Goal: Information Seeking & Learning: Learn about a topic

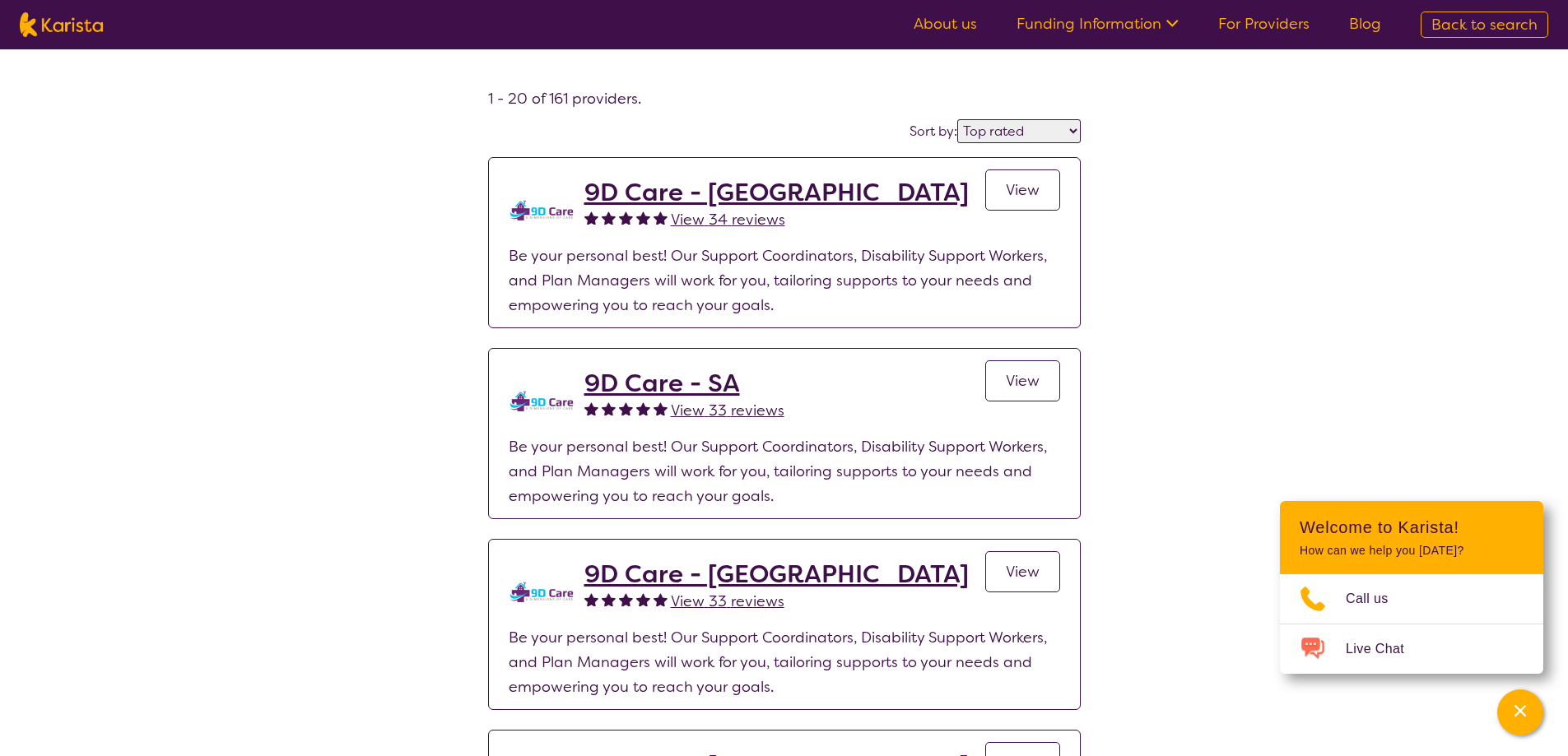
select select "highly_reviewed"
click at [957, 121] on select "Highly reviewed Top rated" at bounding box center [1019, 131] width 123 height 24
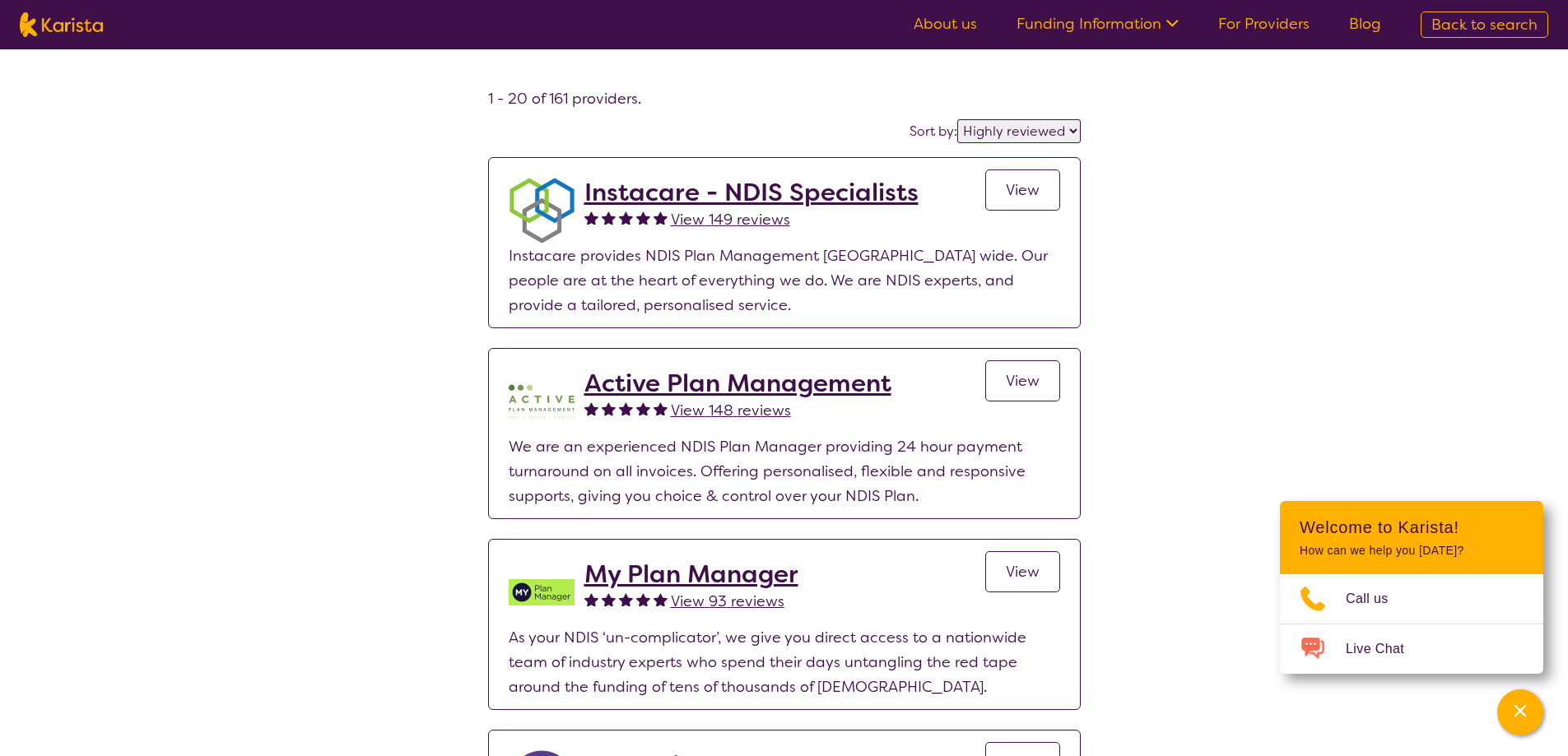
drag, startPoint x: 1250, startPoint y: 240, endPoint x: 1245, endPoint y: 232, distance: 9.4
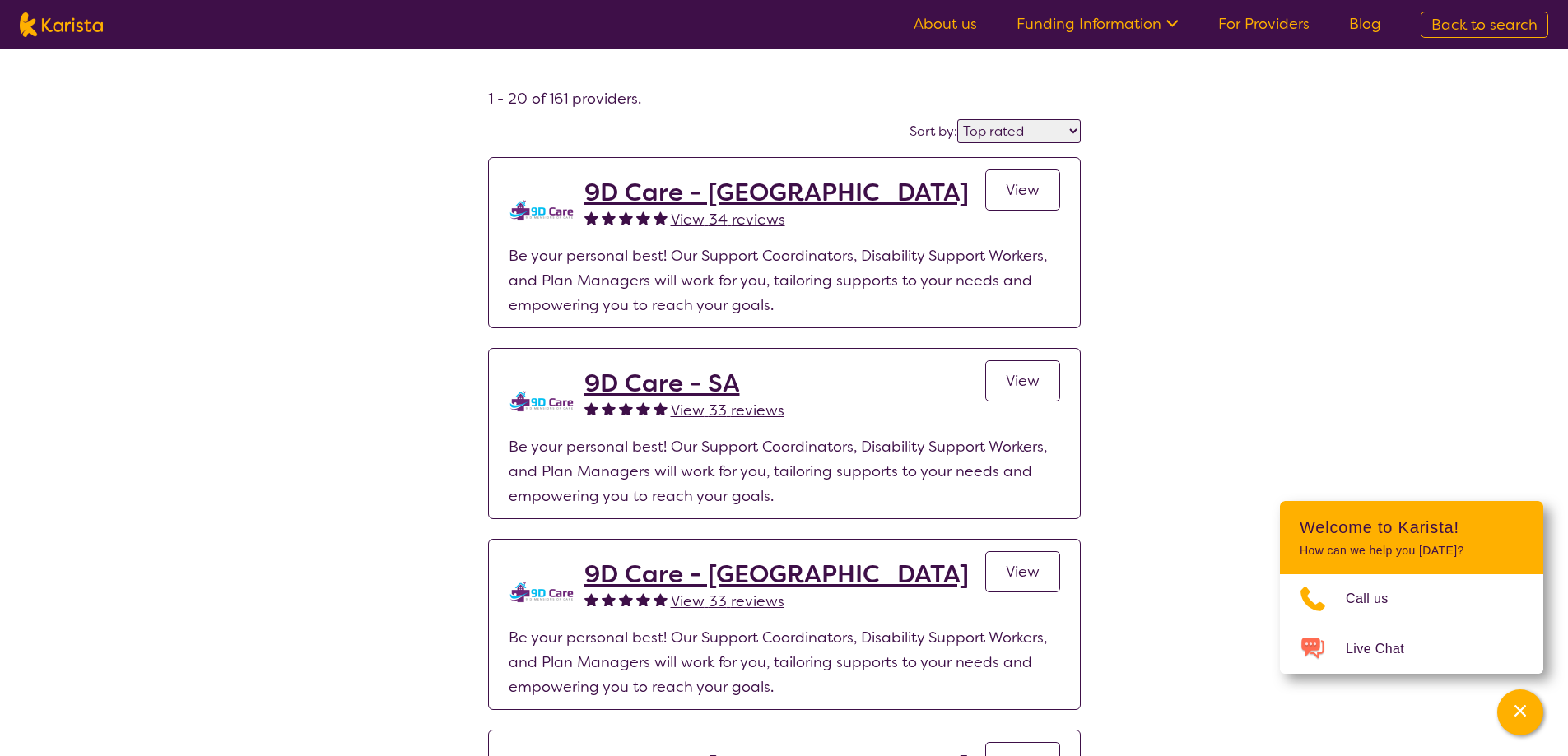
select select "by_score"
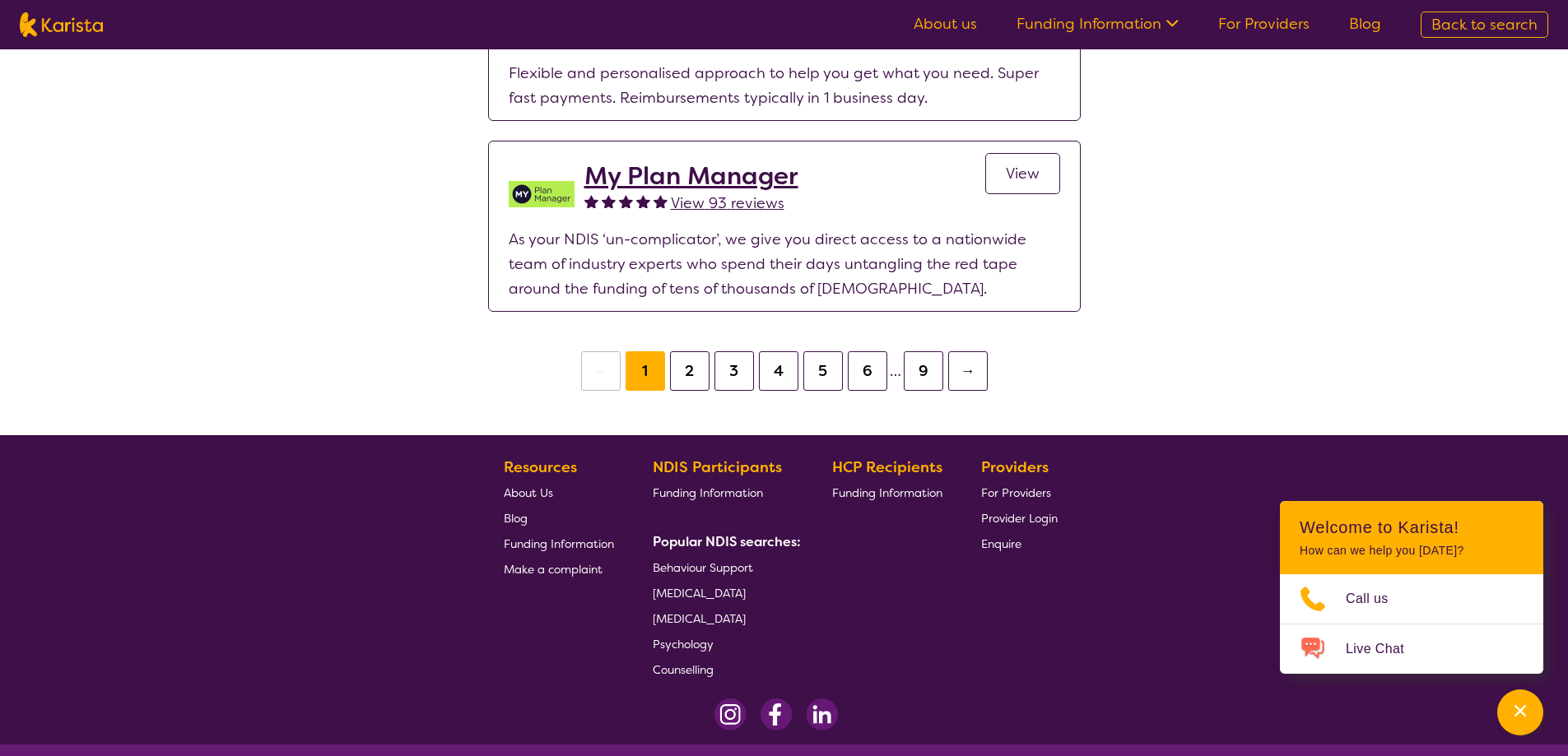
scroll to position [3686, 0]
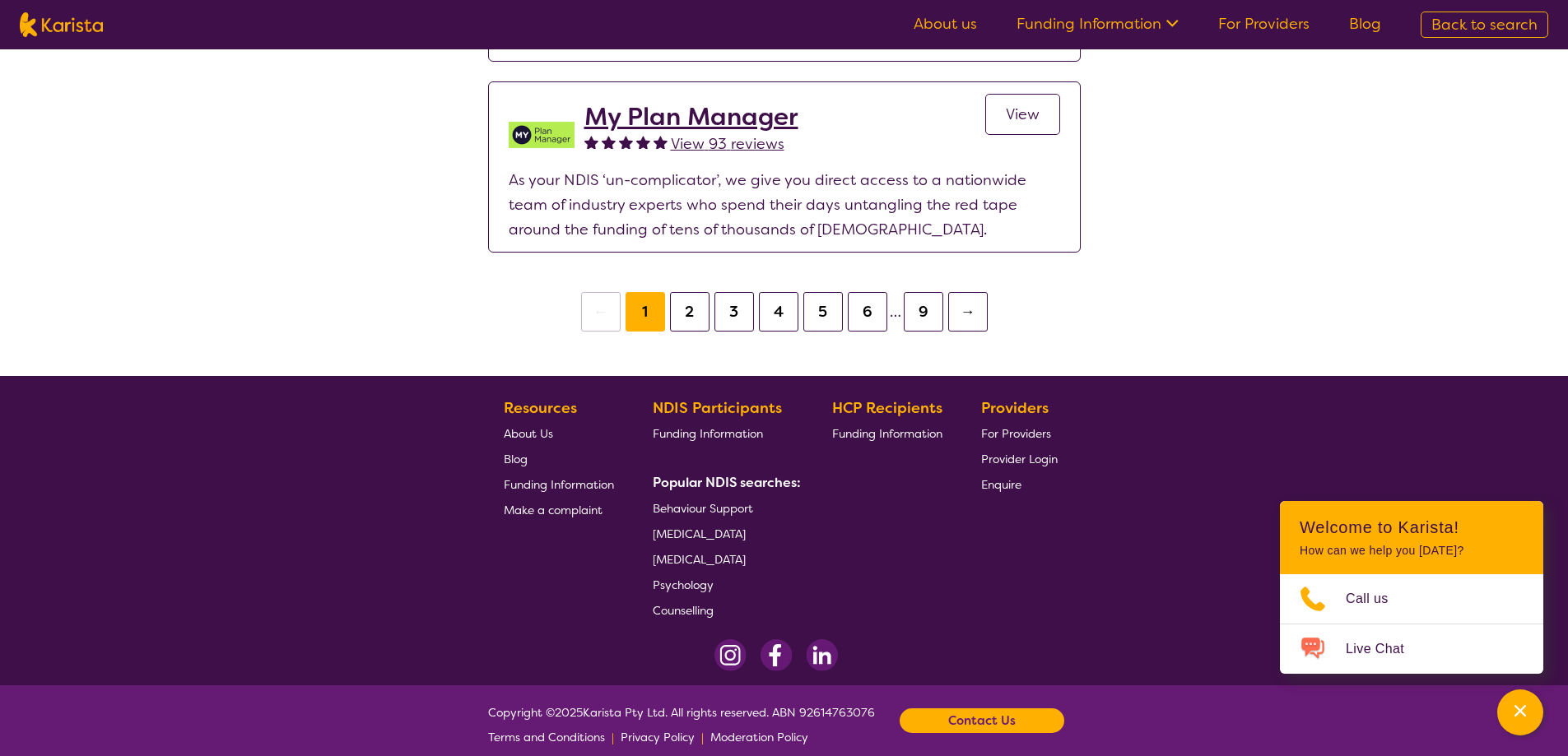
click at [94, 36] on img at bounding box center [62, 24] width 83 height 25
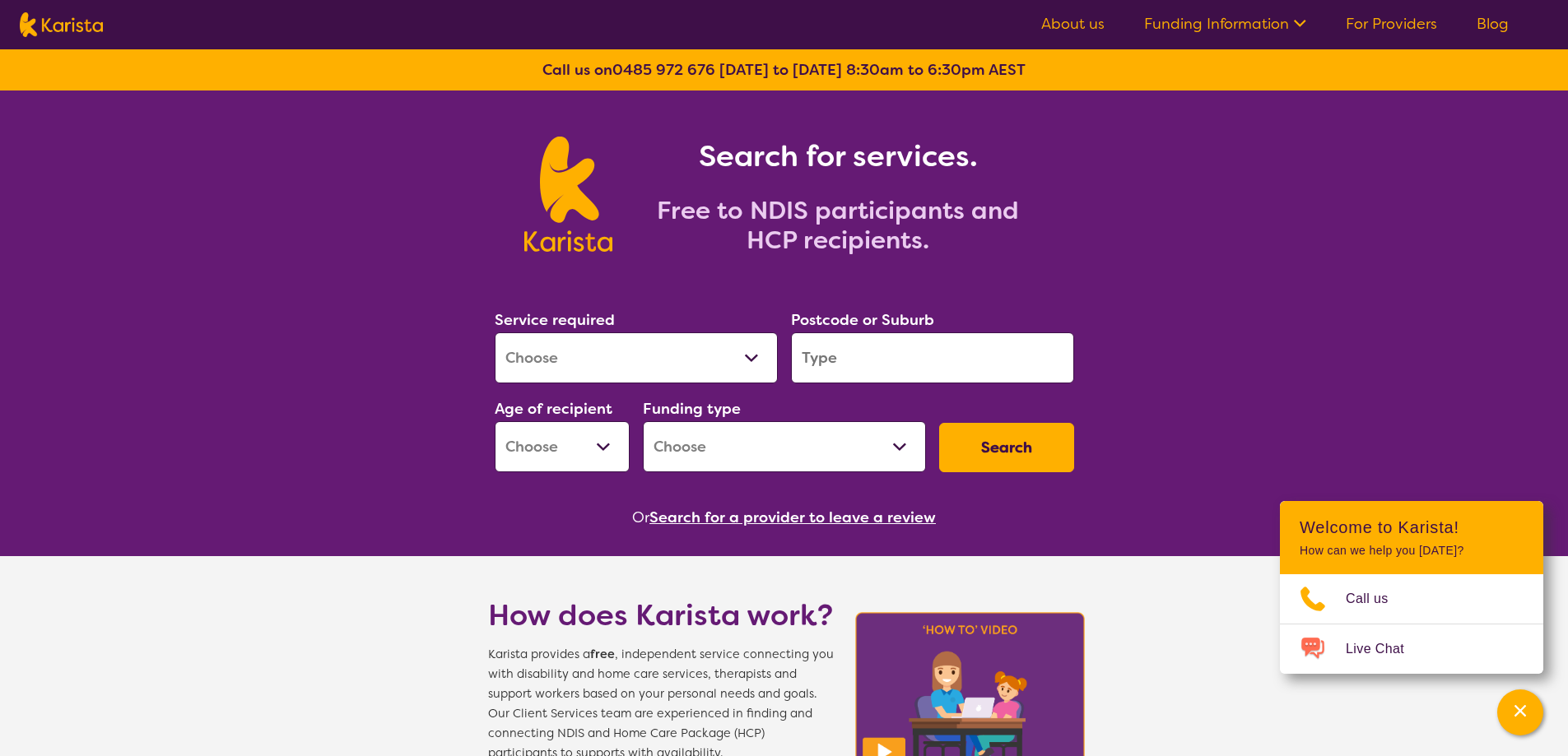
click at [1174, 29] on link "Funding Information" at bounding box center [1224, 24] width 162 height 20
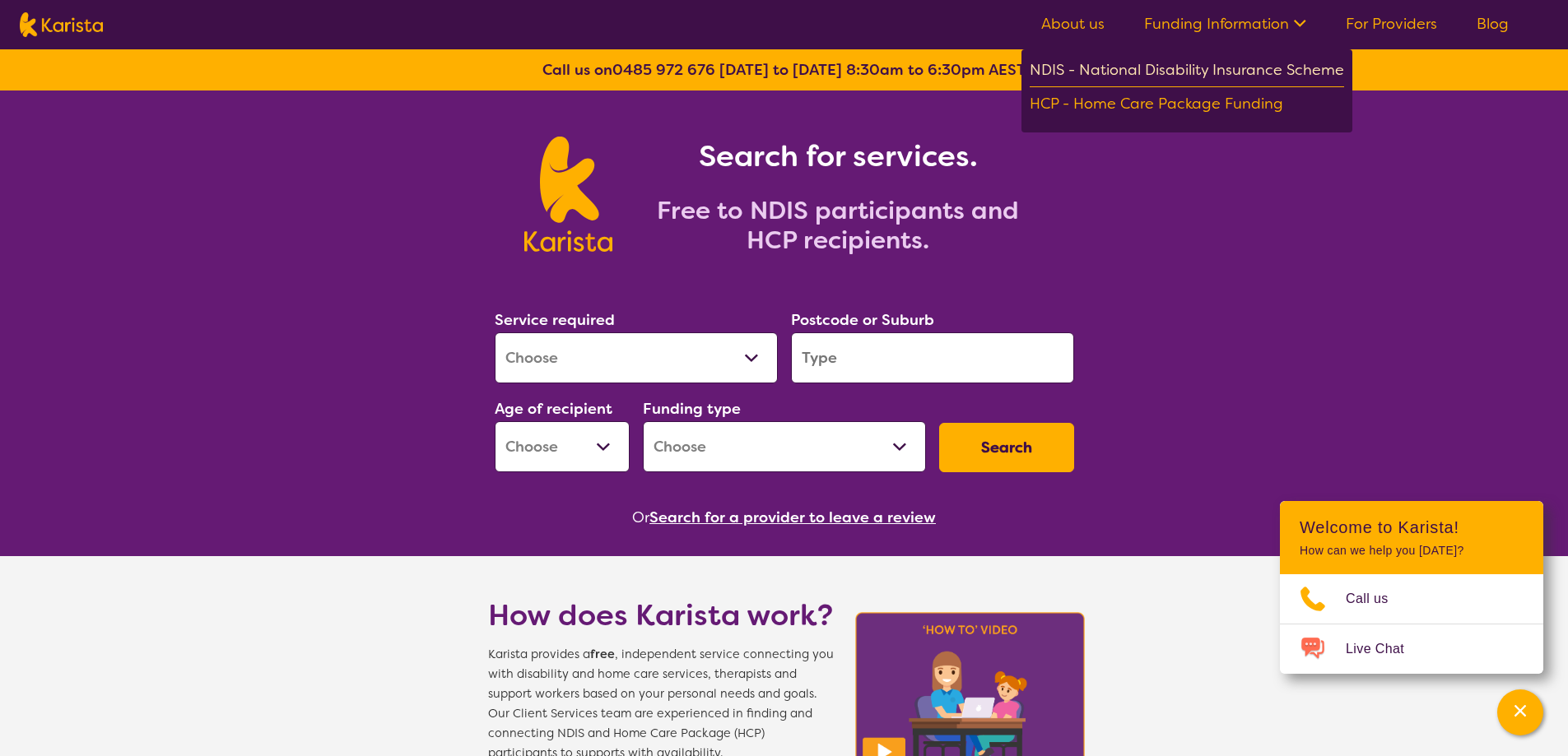
click at [1138, 76] on div "NDIS - National Disability Insurance Scheme" at bounding box center [1186, 73] width 314 height 30
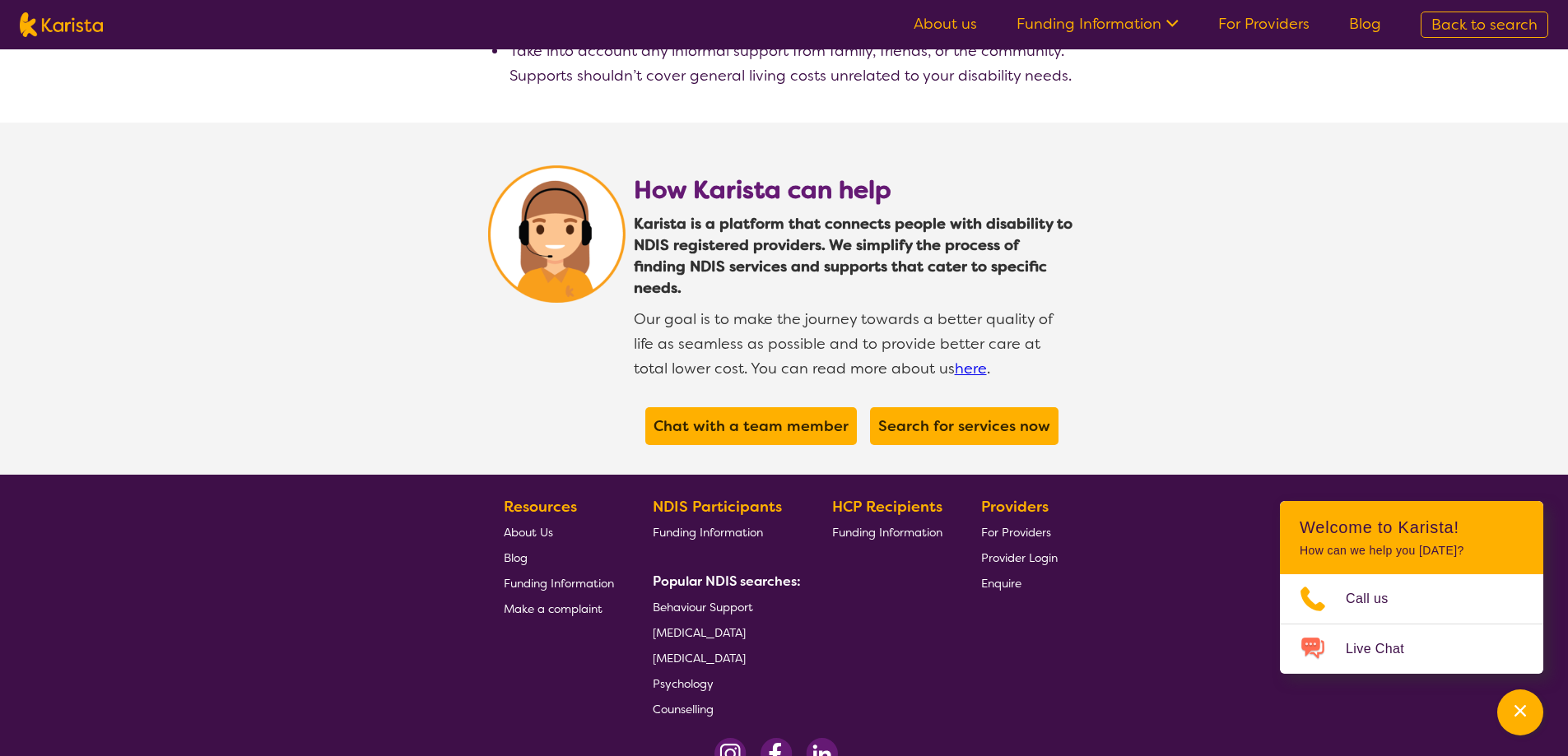
scroll to position [3063, 0]
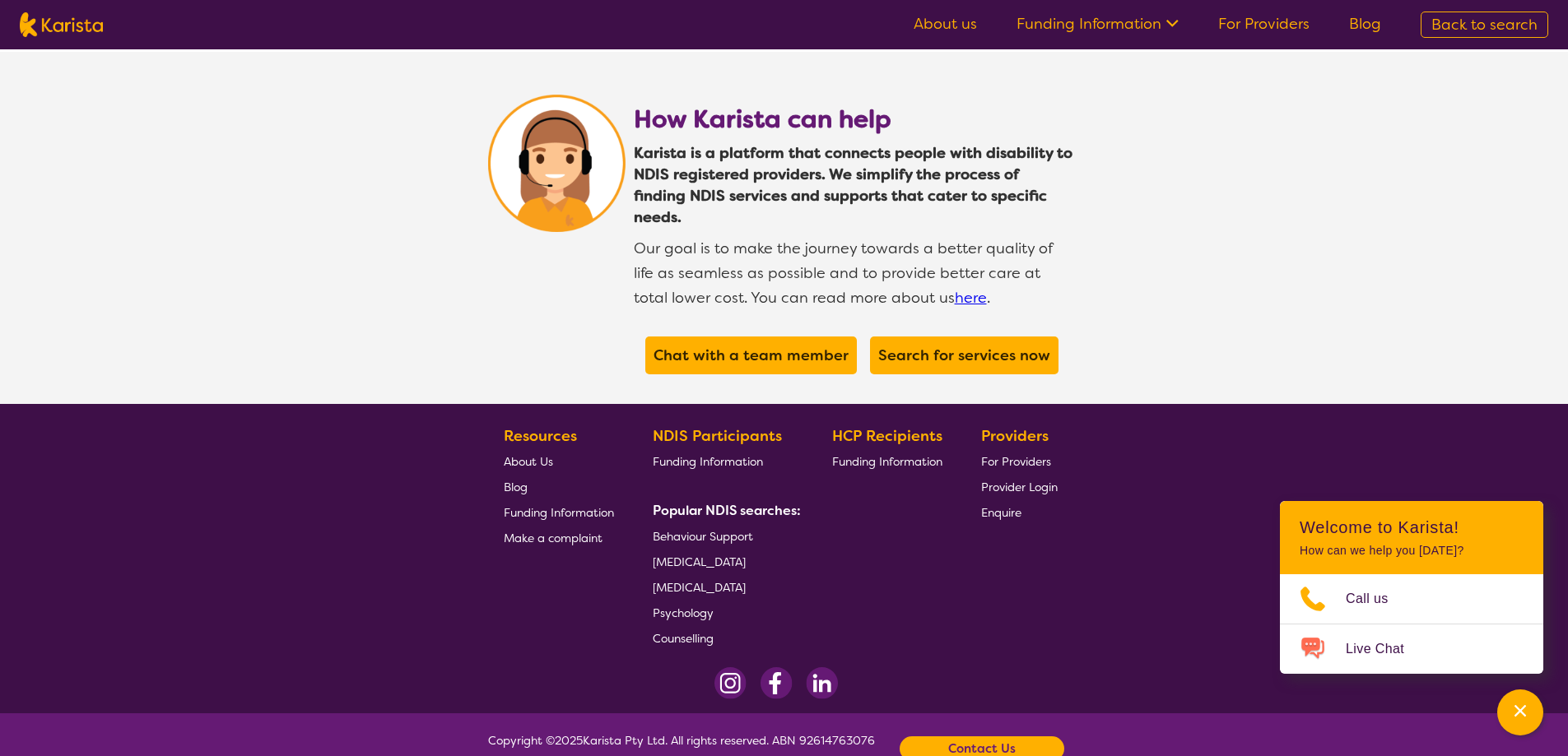
click at [716, 529] on span "Behaviour Support" at bounding box center [703, 536] width 100 height 15
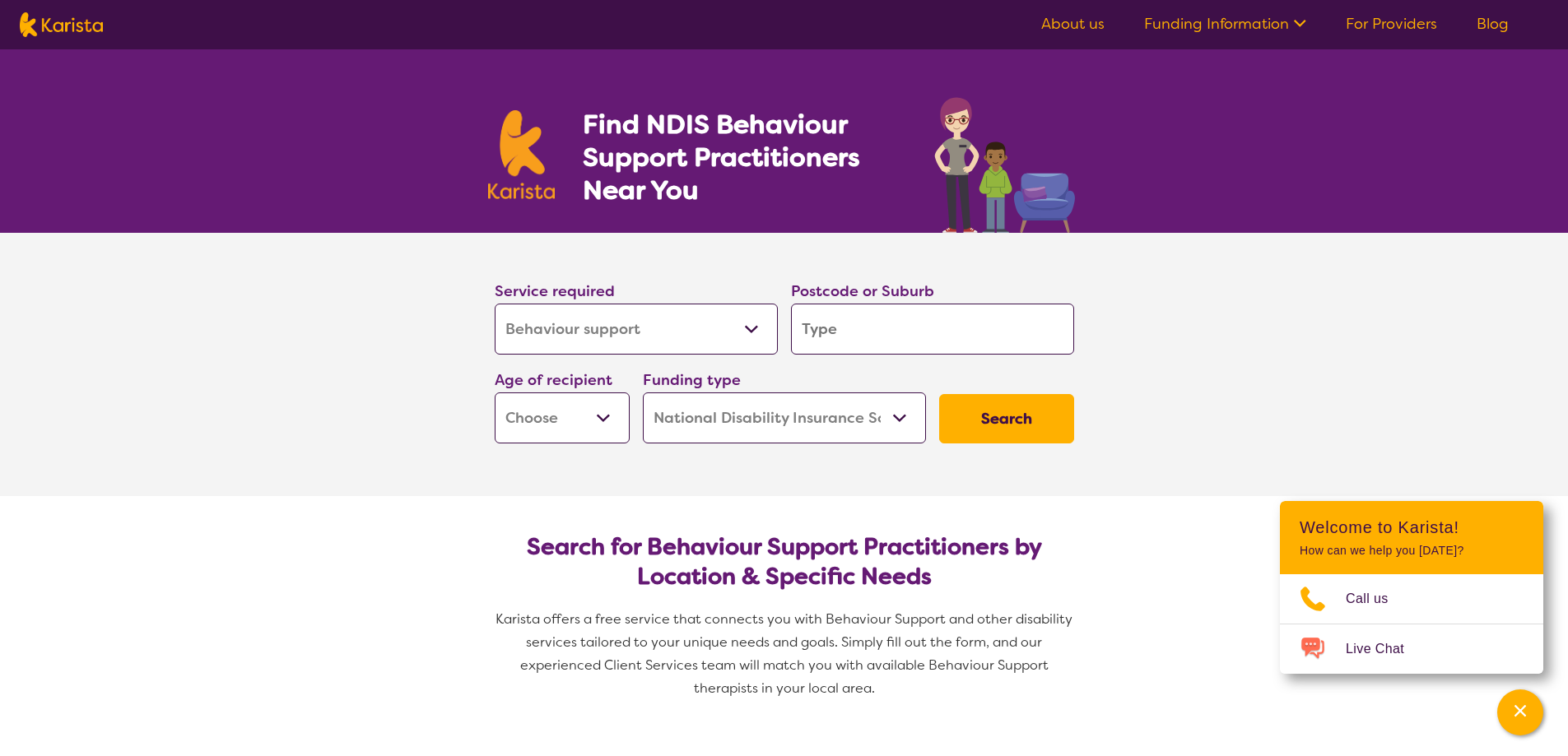
select select "Behaviour support"
select select "NDIS"
select select "Behaviour support"
select select "NDIS"
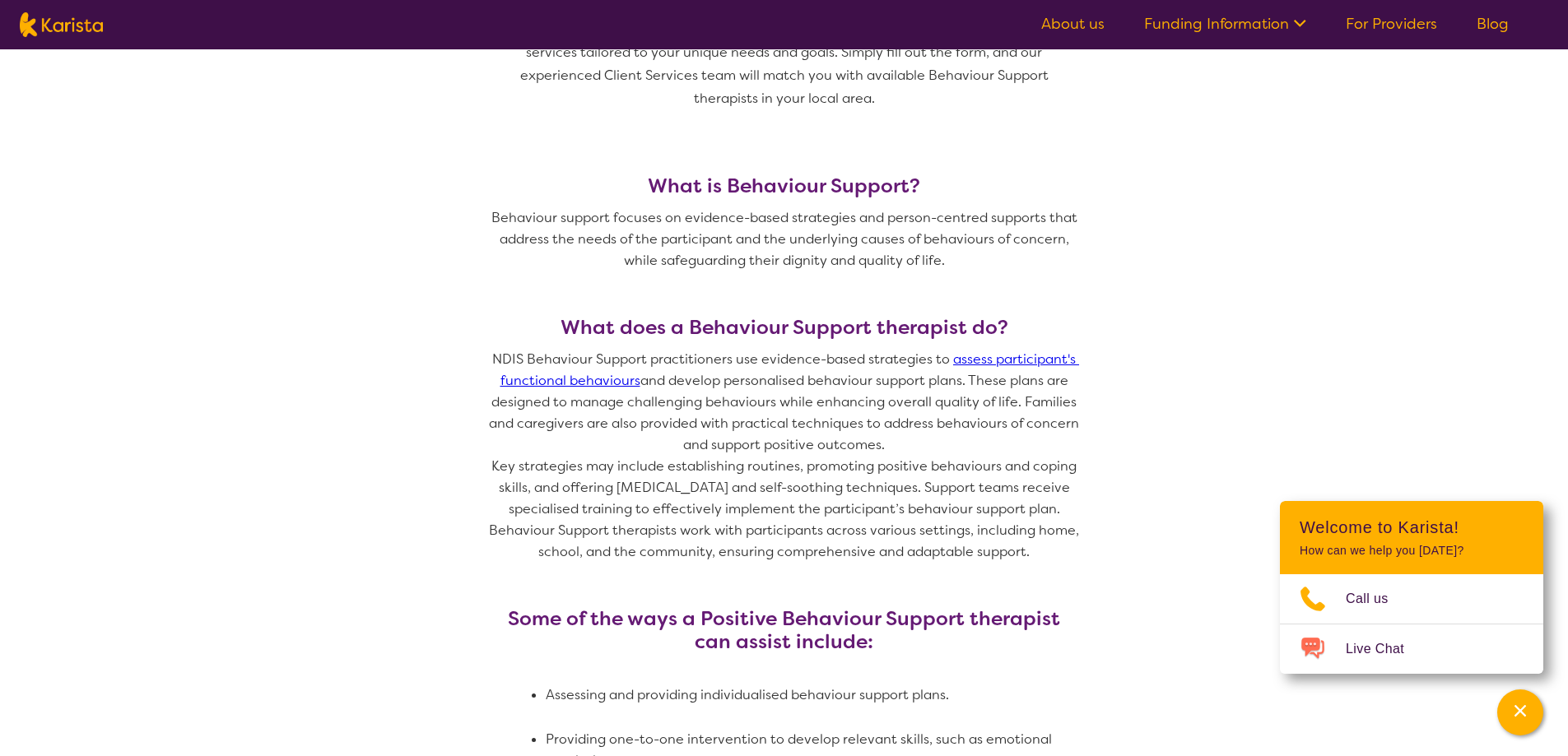
scroll to position [415, 0]
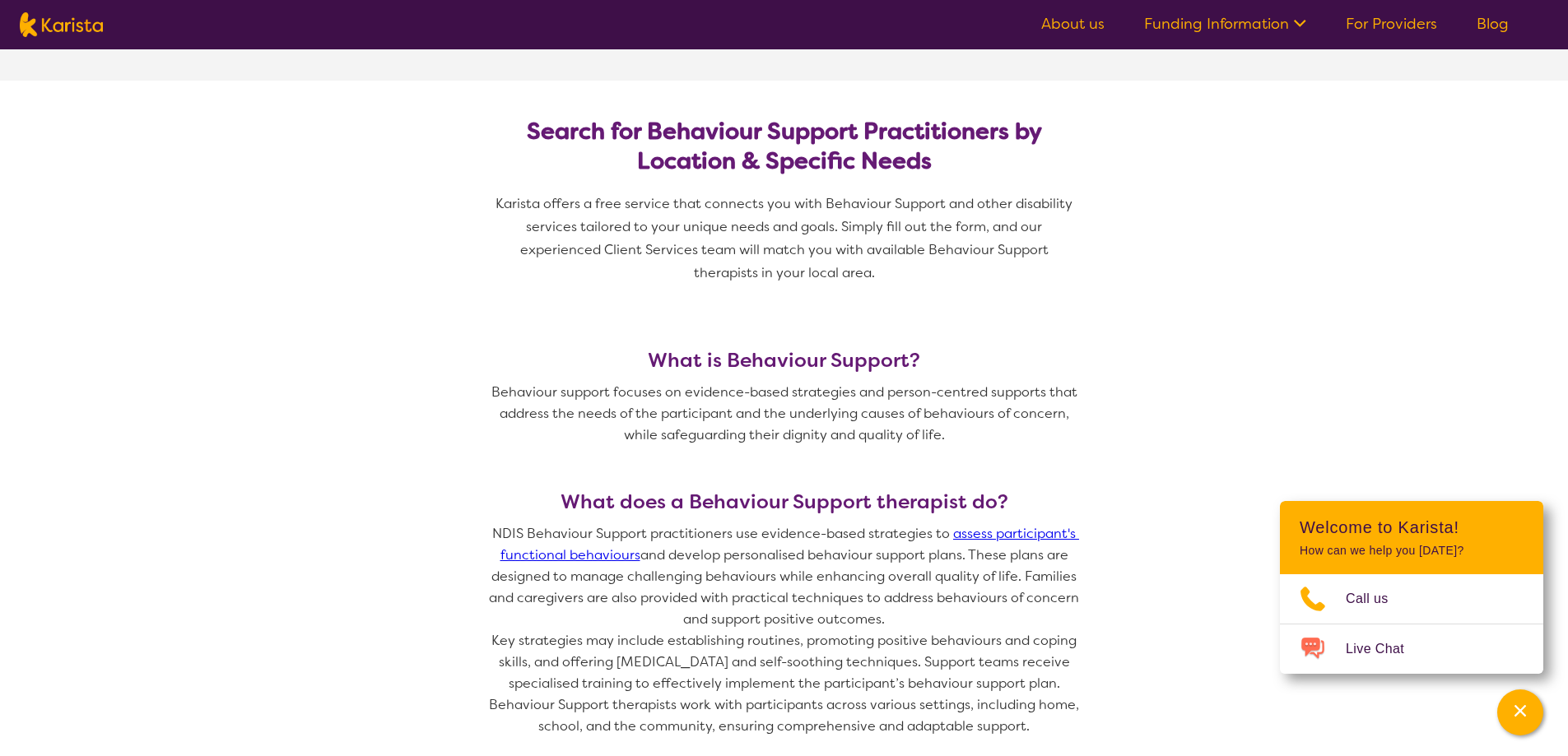
click at [1002, 538] on link "assess participant's functional behaviours" at bounding box center [790, 543] width 579 height 39
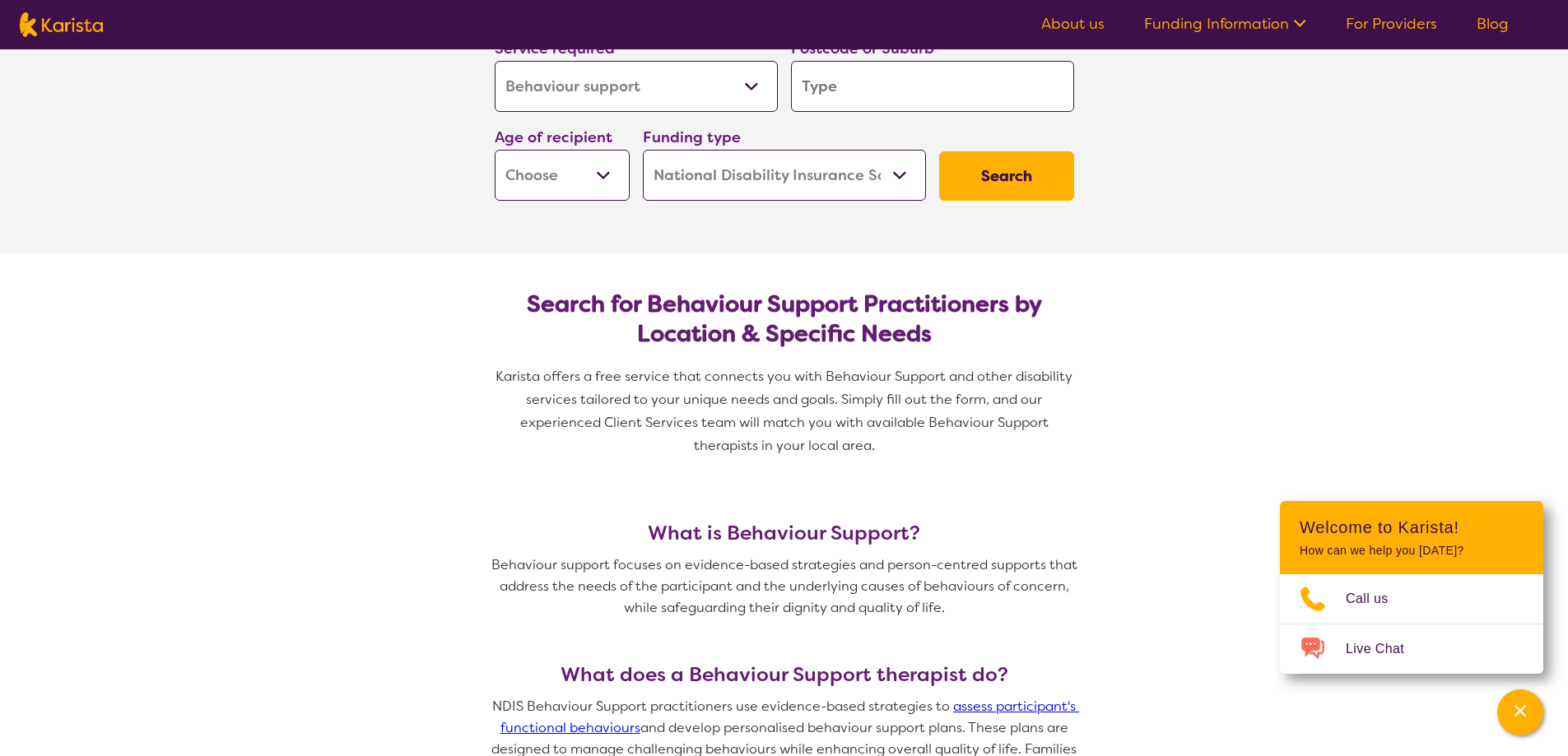
scroll to position [515, 0]
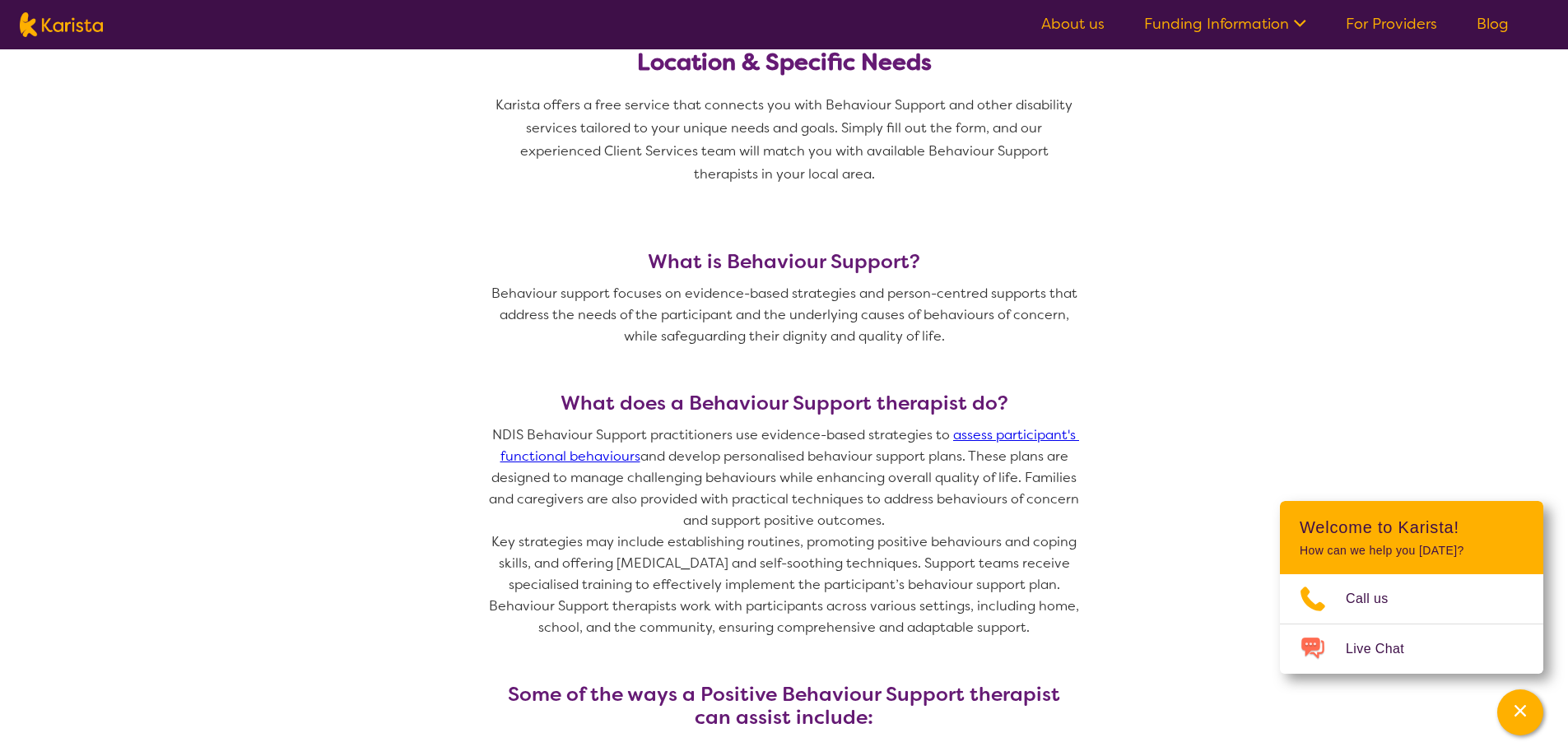
click at [1020, 438] on link "assess participant's functional behaviours" at bounding box center [790, 445] width 579 height 39
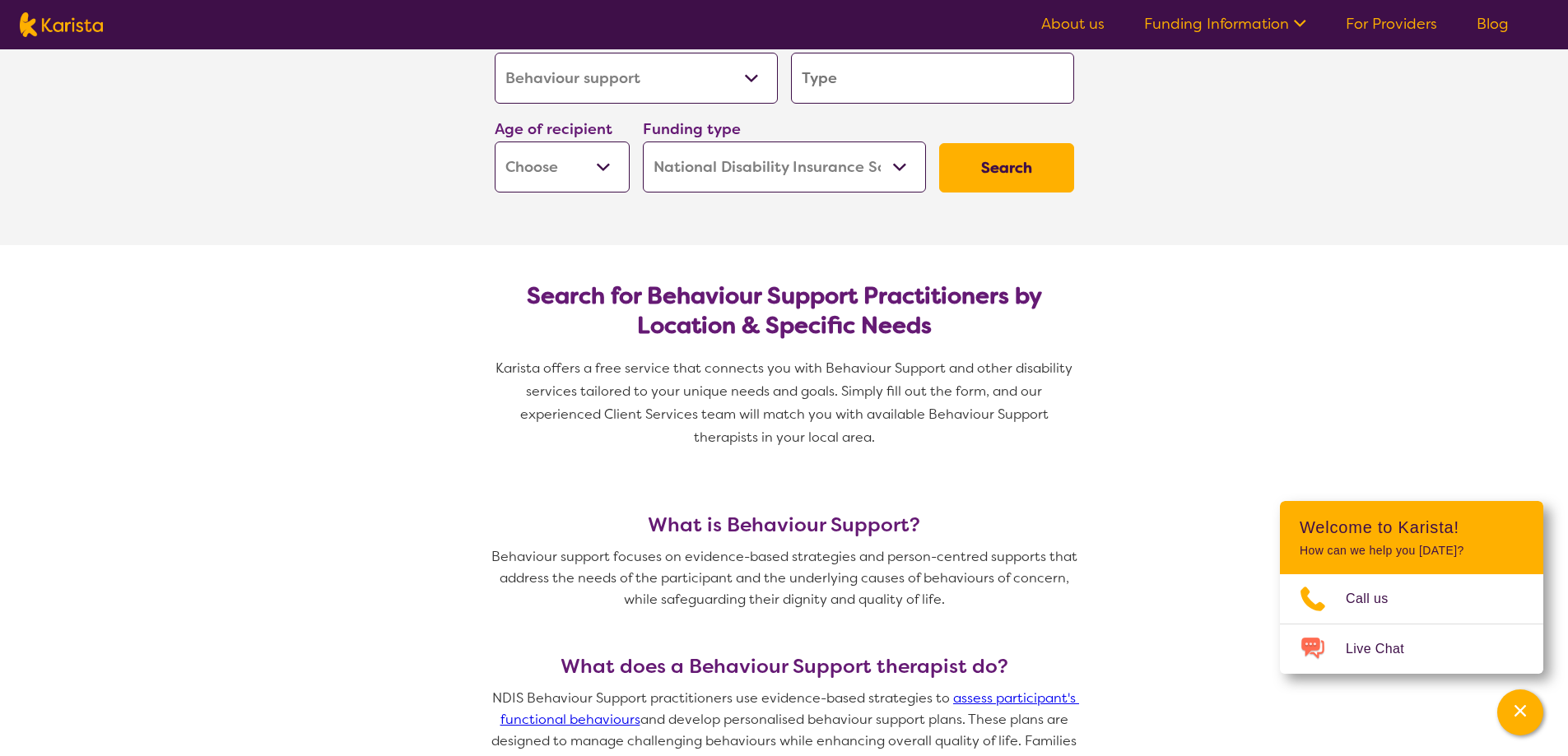
scroll to position [0, 0]
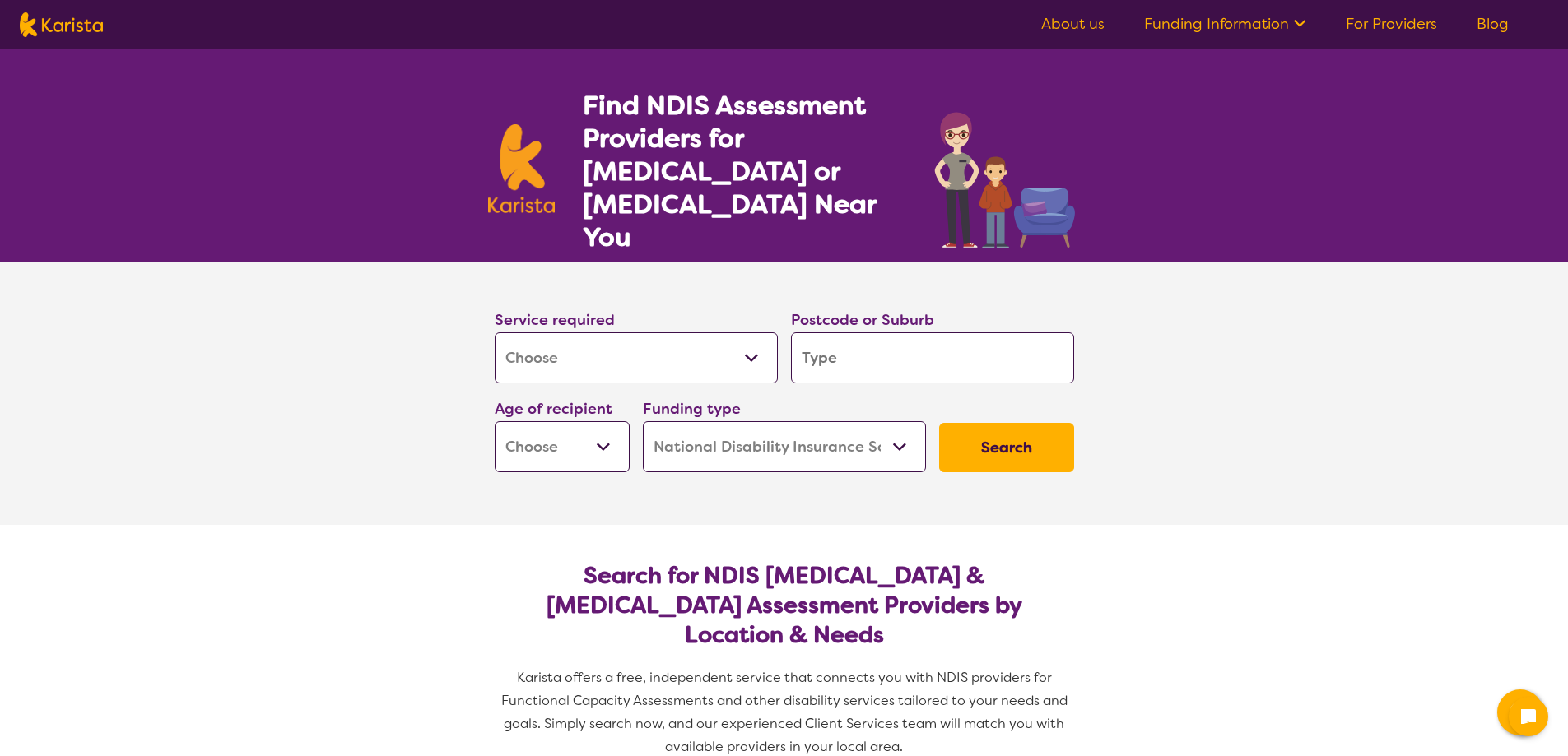
select select "Assessment ([MEDICAL_DATA] or [MEDICAL_DATA])"
select select "NDIS"
select select "Assessment ([MEDICAL_DATA] or [MEDICAL_DATA])"
select select "NDIS"
select select "Assessment ([MEDICAL_DATA] or [MEDICAL_DATA])"
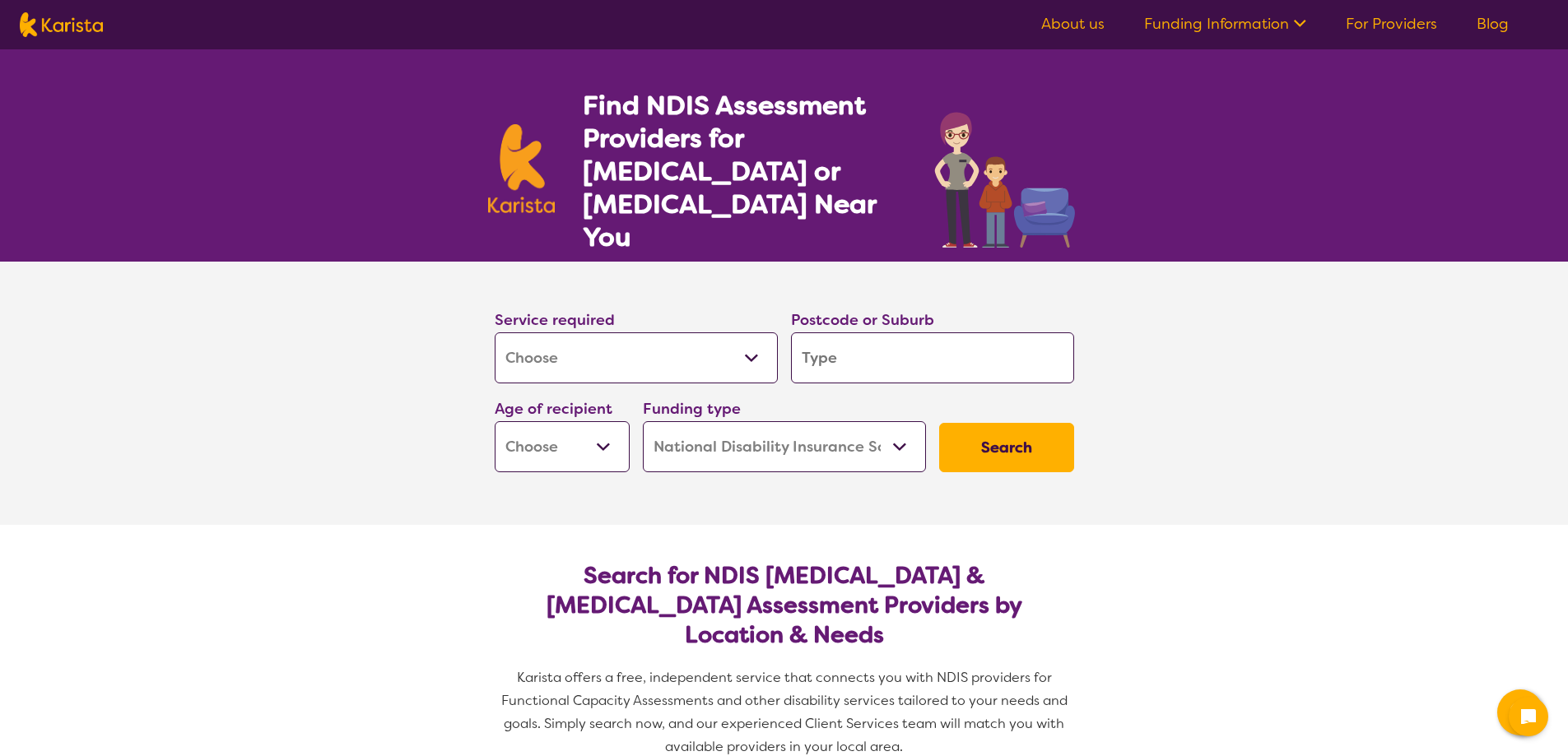
select select "NDIS"
select select "Assessment ([MEDICAL_DATA] or [MEDICAL_DATA])"
select select "NDIS"
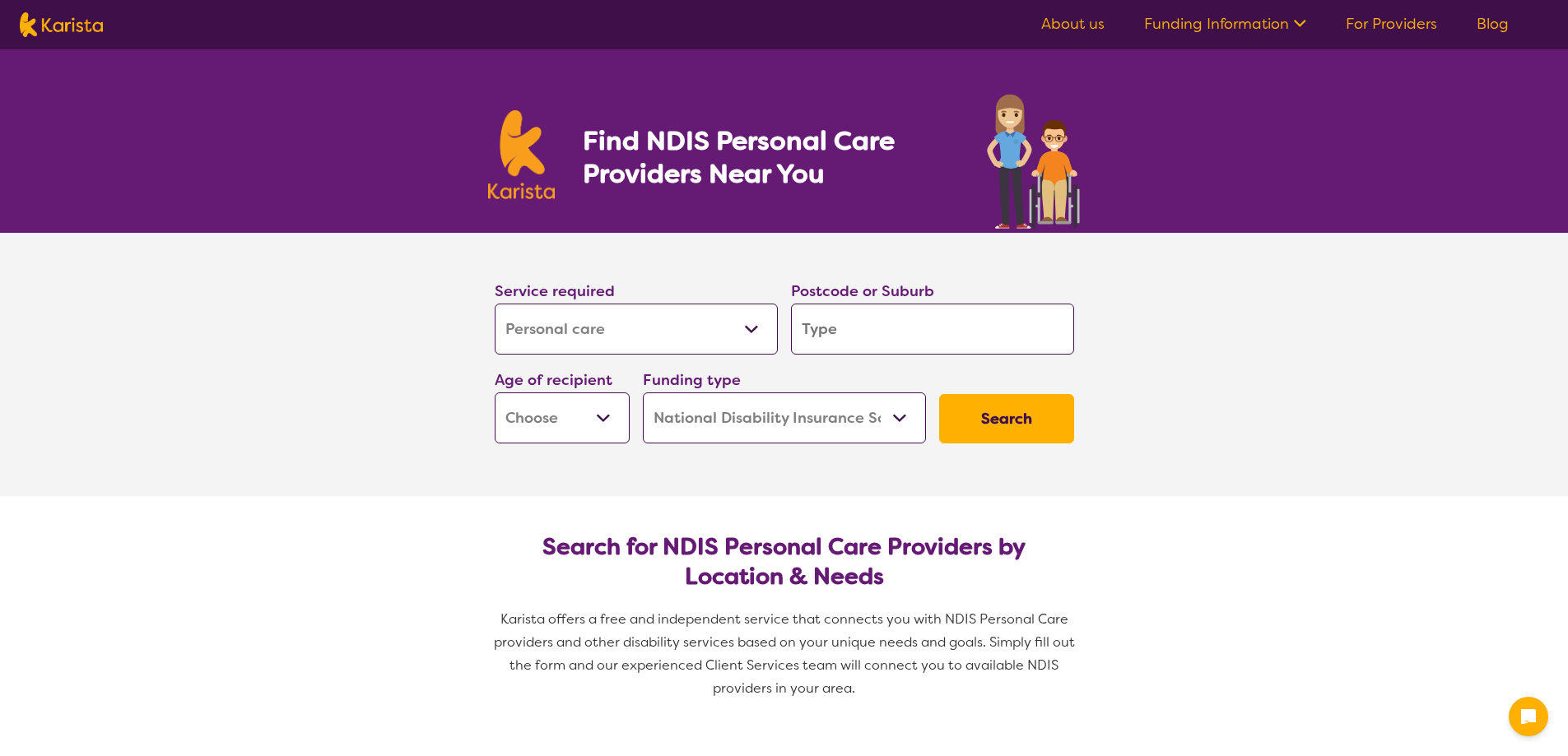
select select "Personal care"
select select "NDIS"
select select "Personal care"
select select "NDIS"
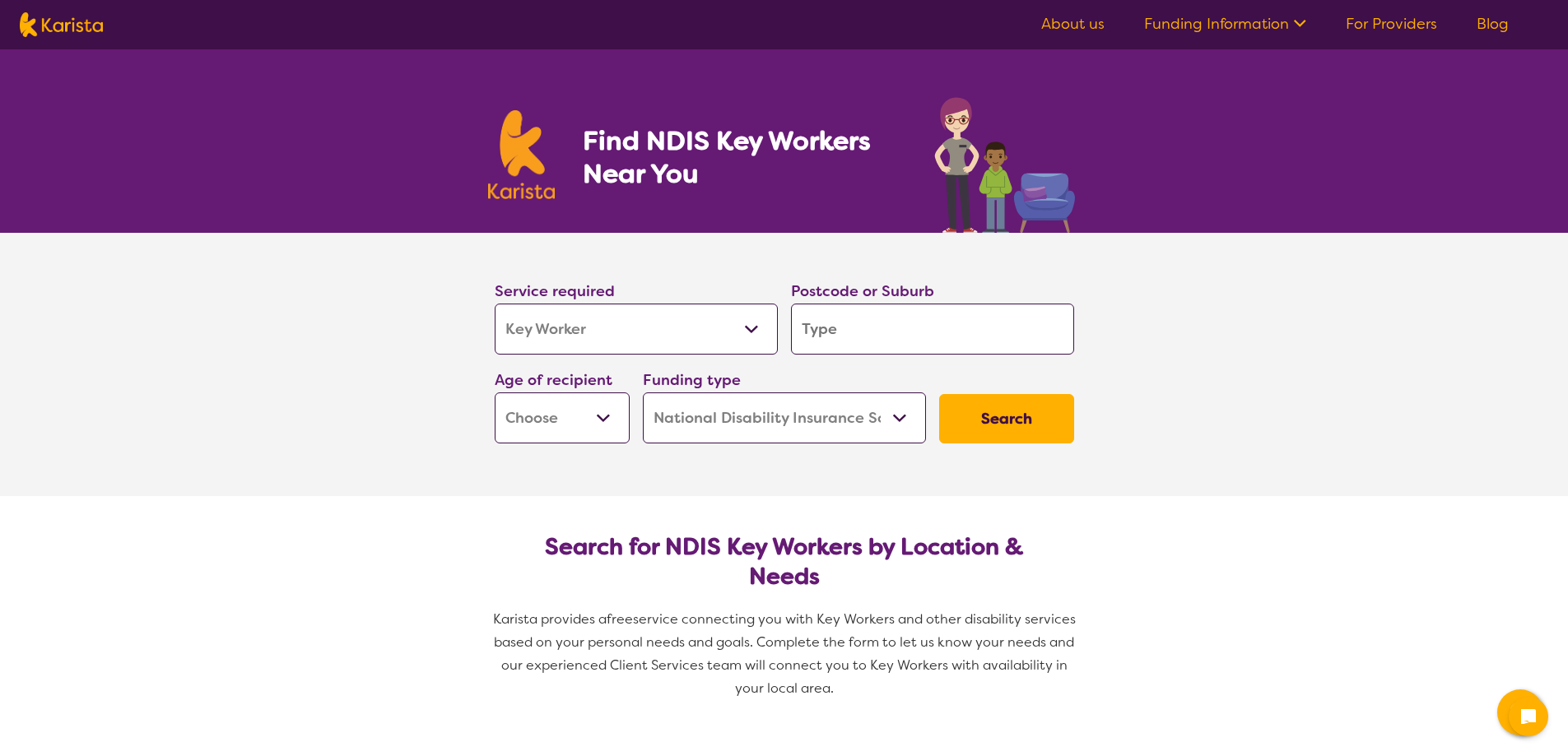
select select "Key Worker"
select select "NDIS"
select select "Key Worker"
select select "NDIS"
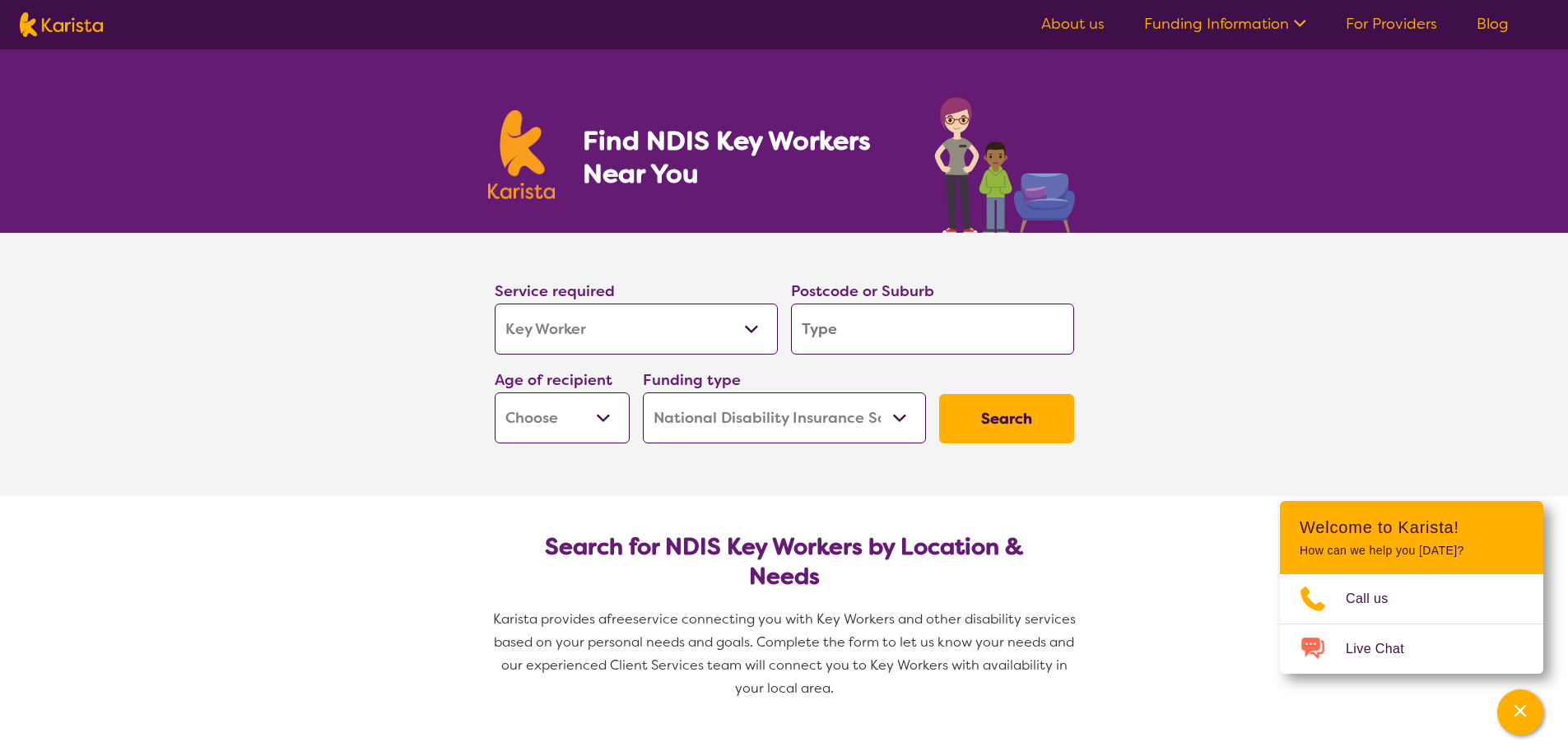
click at [264, 395] on section "Service required Allied Health Assistant Assessment ([MEDICAL_DATA] or [MEDICAL…" at bounding box center [784, 364] width 1568 height 263
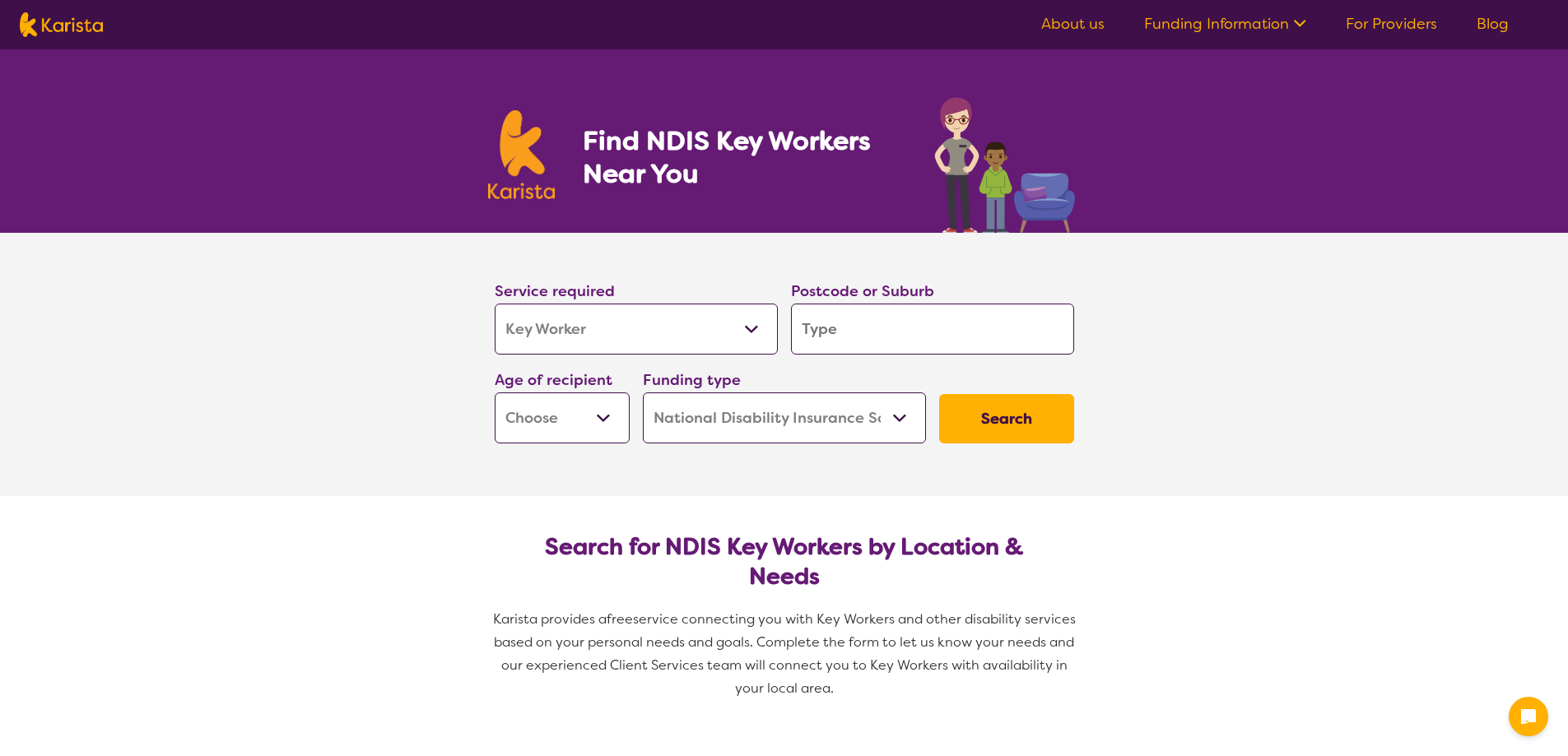
select select "Key Worker"
select select "NDIS"
select select "Key Worker"
select select "NDIS"
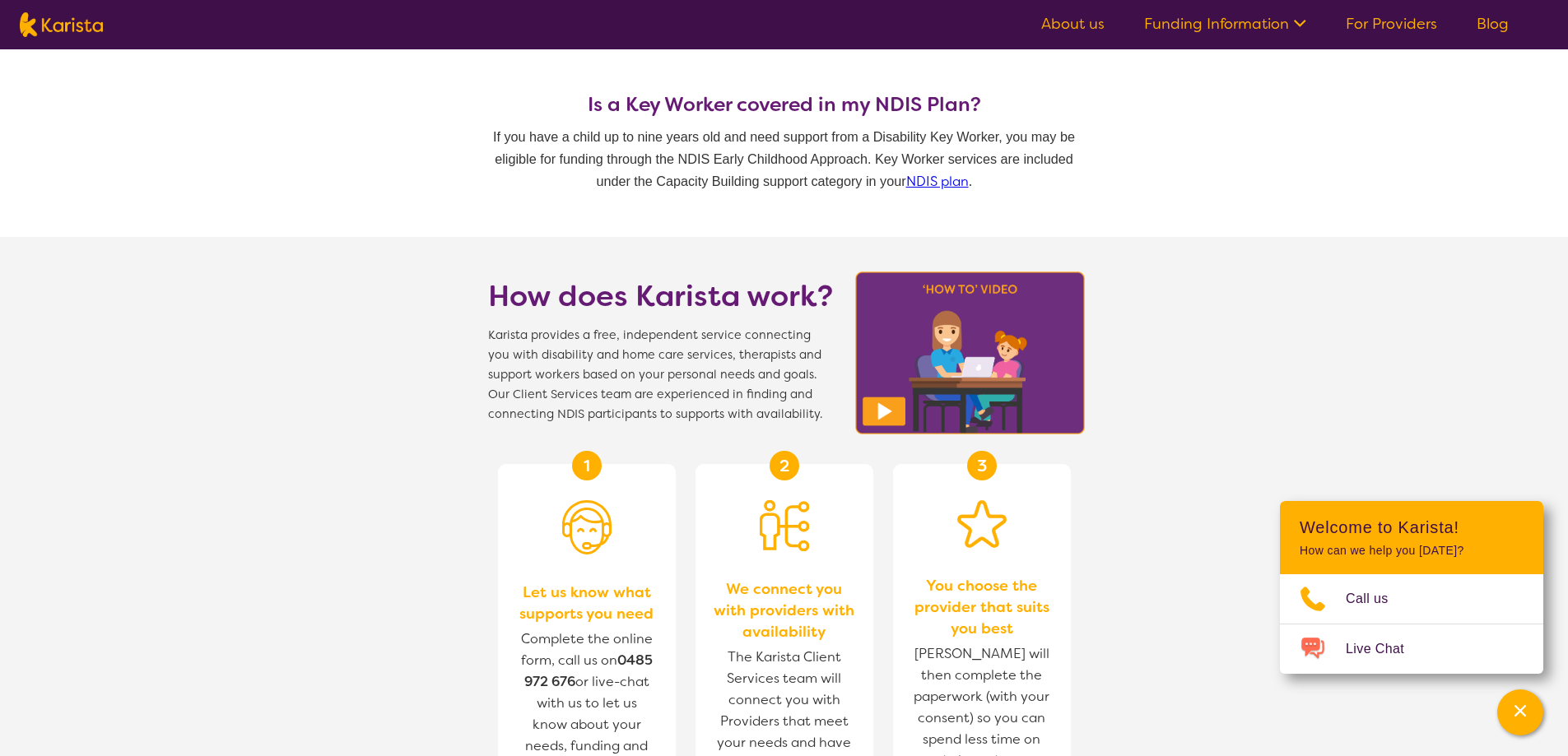
scroll to position [1679, 0]
